Goal: Task Accomplishment & Management: Use online tool/utility

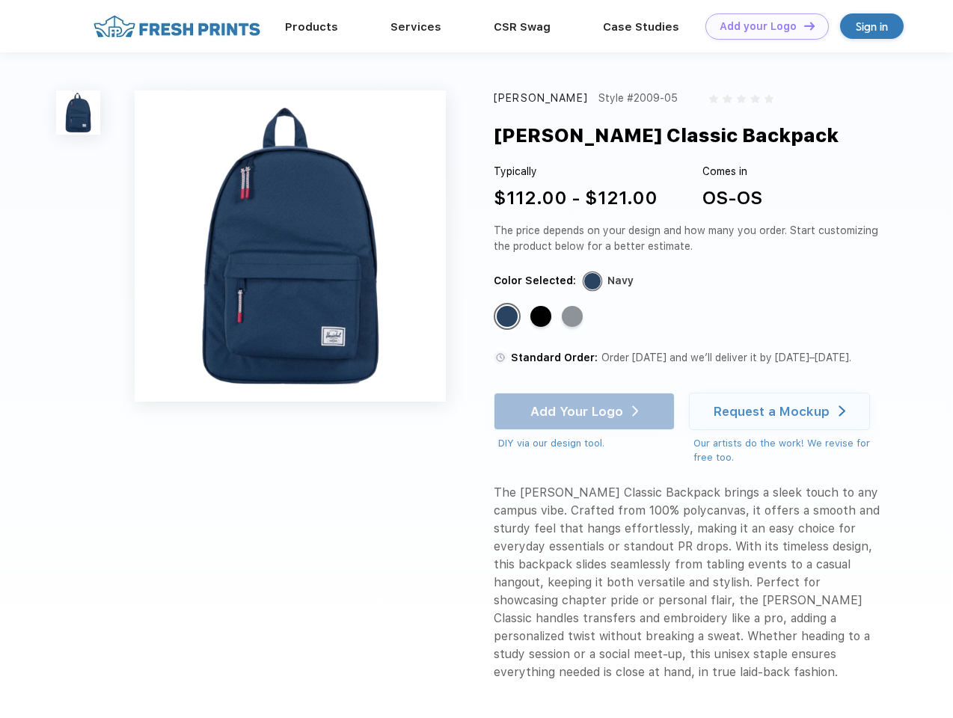
click at [762, 26] on link "Add your Logo Design Tool" at bounding box center [767, 26] width 123 height 26
click at [0, 0] on div "Design Tool" at bounding box center [0, 0] width 0 height 0
click at [803, 25] on link "Add your Logo Design Tool" at bounding box center [767, 26] width 123 height 26
click at [79, 112] on img at bounding box center [78, 113] width 44 height 44
click at [509, 317] on div "Standard Color" at bounding box center [507, 316] width 21 height 21
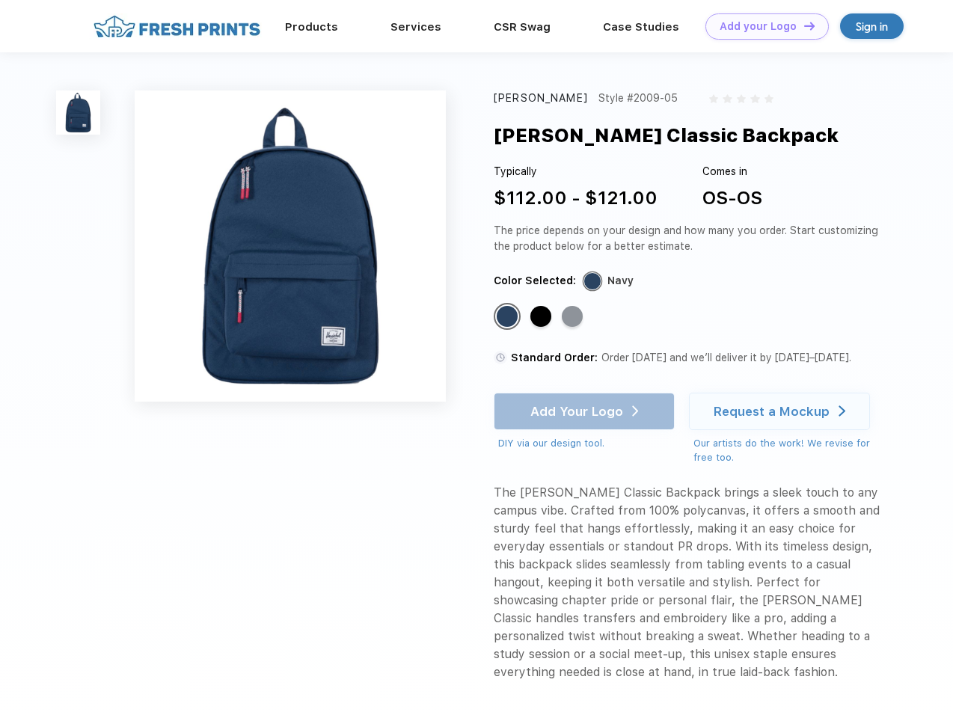
click at [542, 317] on div "Standard Color" at bounding box center [540, 316] width 21 height 21
click at [574, 317] on div "Standard Color" at bounding box center [572, 316] width 21 height 21
click at [586, 412] on div "Add Your Logo DIY via our design tool. Ah shoot! This product isn't up in our d…" at bounding box center [584, 422] width 181 height 58
click at [782, 412] on div "Request a Mockup" at bounding box center [772, 411] width 116 height 15
